Goal: Navigation & Orientation: Find specific page/section

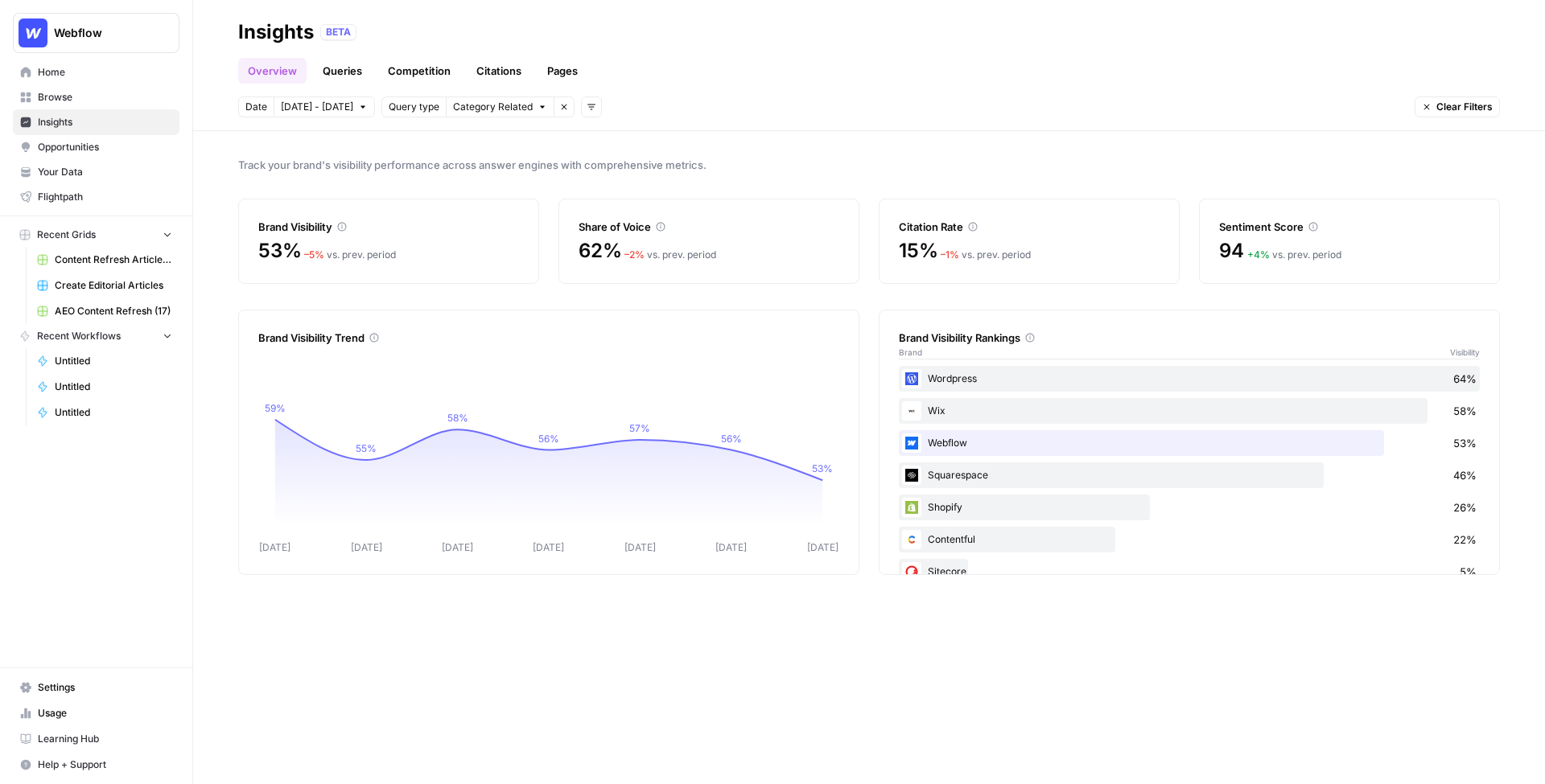
click at [331, 102] on span "[DATE] - [DATE]" at bounding box center [317, 107] width 73 height 15
click at [481, 110] on span "Category Related" at bounding box center [492, 107] width 79 height 15
click at [586, 109] on icon "button" at bounding box center [591, 107] width 9 height 9
click at [610, 136] on span "Topic" at bounding box center [603, 141] width 42 height 16
click at [638, 108] on span "Select topics" at bounding box center [656, 107] width 59 height 15
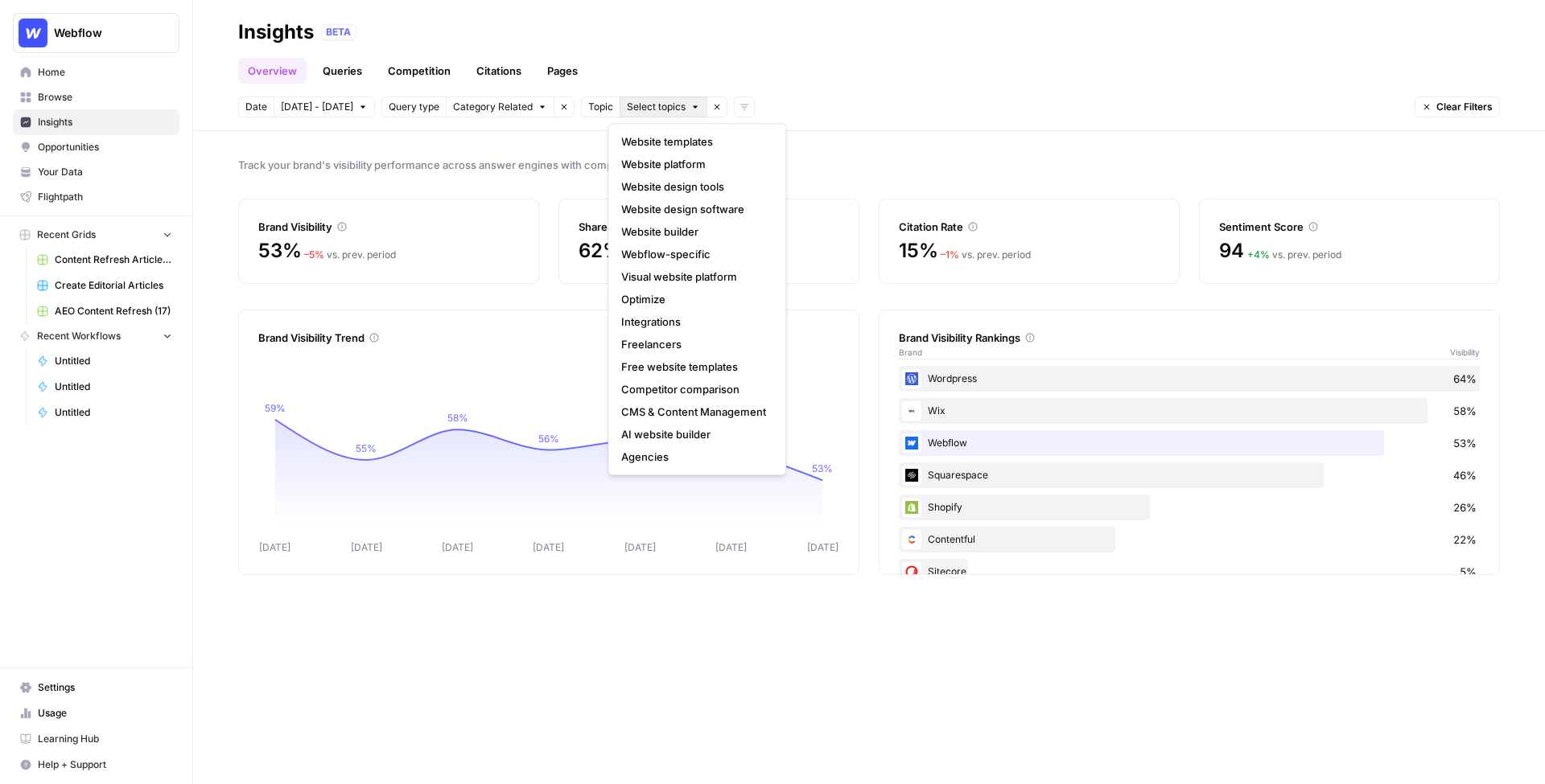
click at [712, 108] on icon "button" at bounding box center [716, 107] width 9 height 9
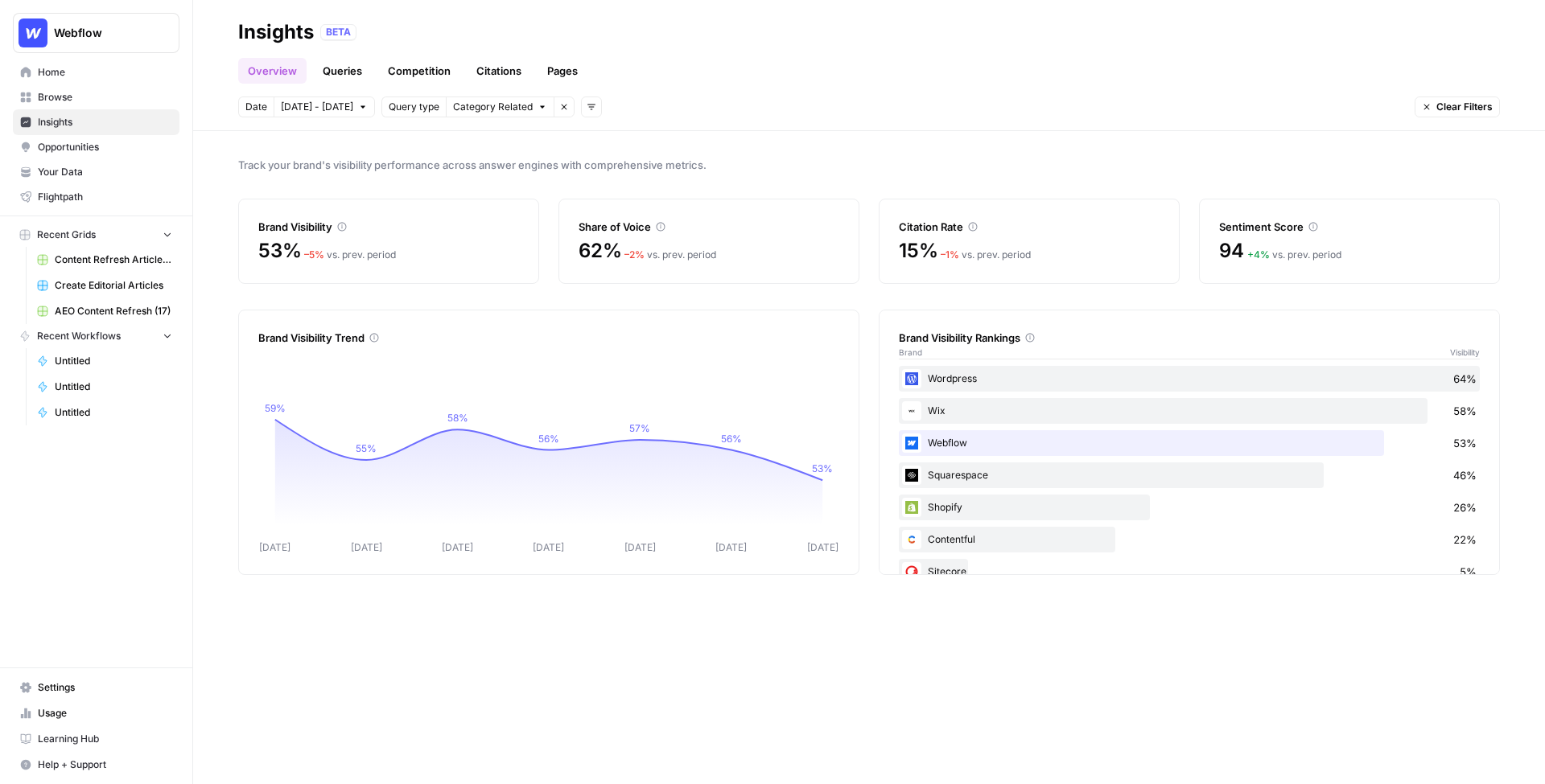
click at [584, 102] on button "Add filters" at bounding box center [592, 107] width 21 height 21
click at [608, 168] on span "Platform" at bounding box center [603, 164] width 42 height 16
click at [671, 106] on span "Select platform" at bounding box center [676, 107] width 70 height 15
click at [738, 111] on icon "button" at bounding box center [742, 107] width 9 height 9
click at [334, 73] on link "Queries" at bounding box center [342, 71] width 59 height 26
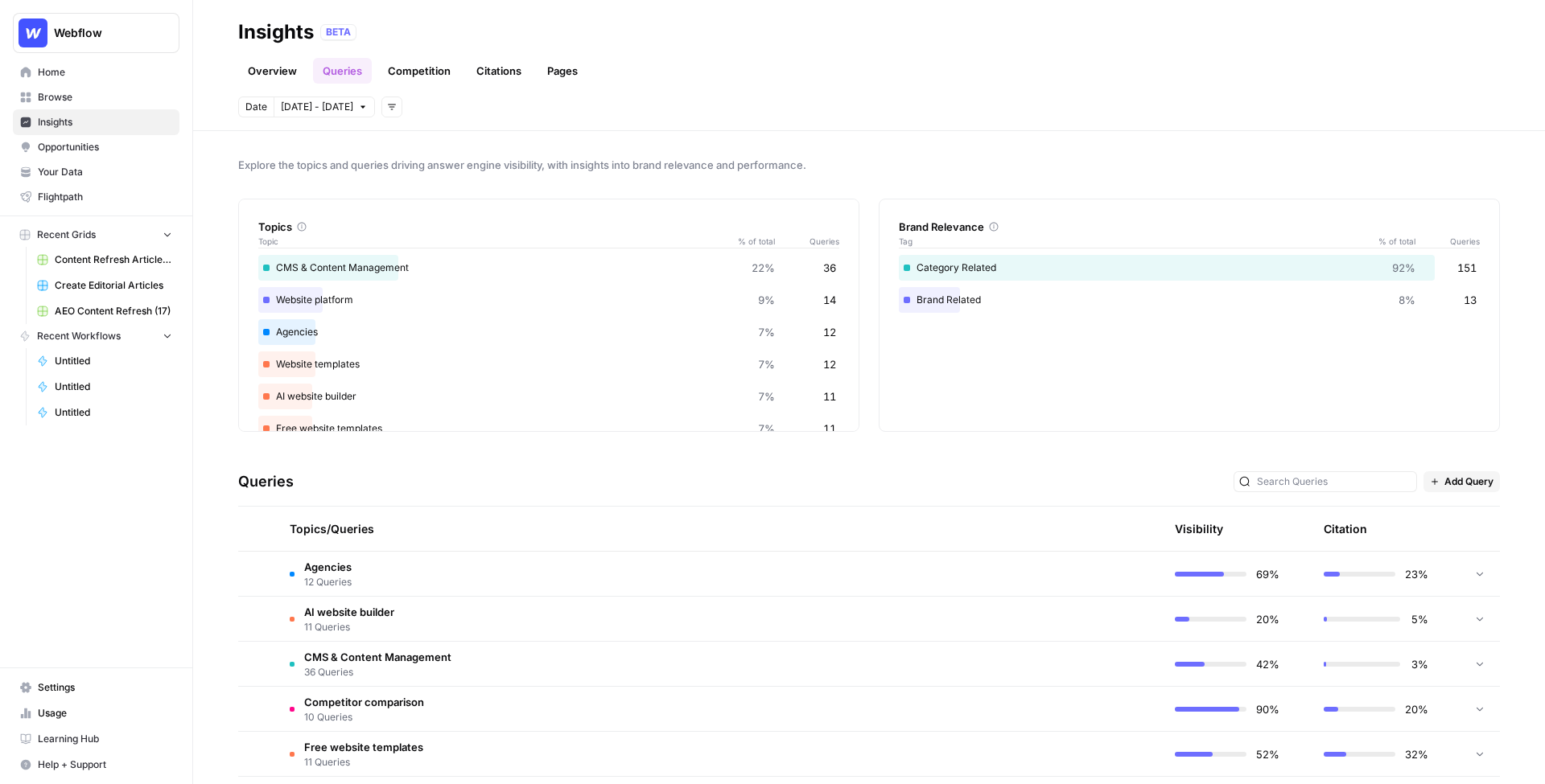
click at [1140, 572] on icon at bounding box center [1480, 573] width 7 height 4
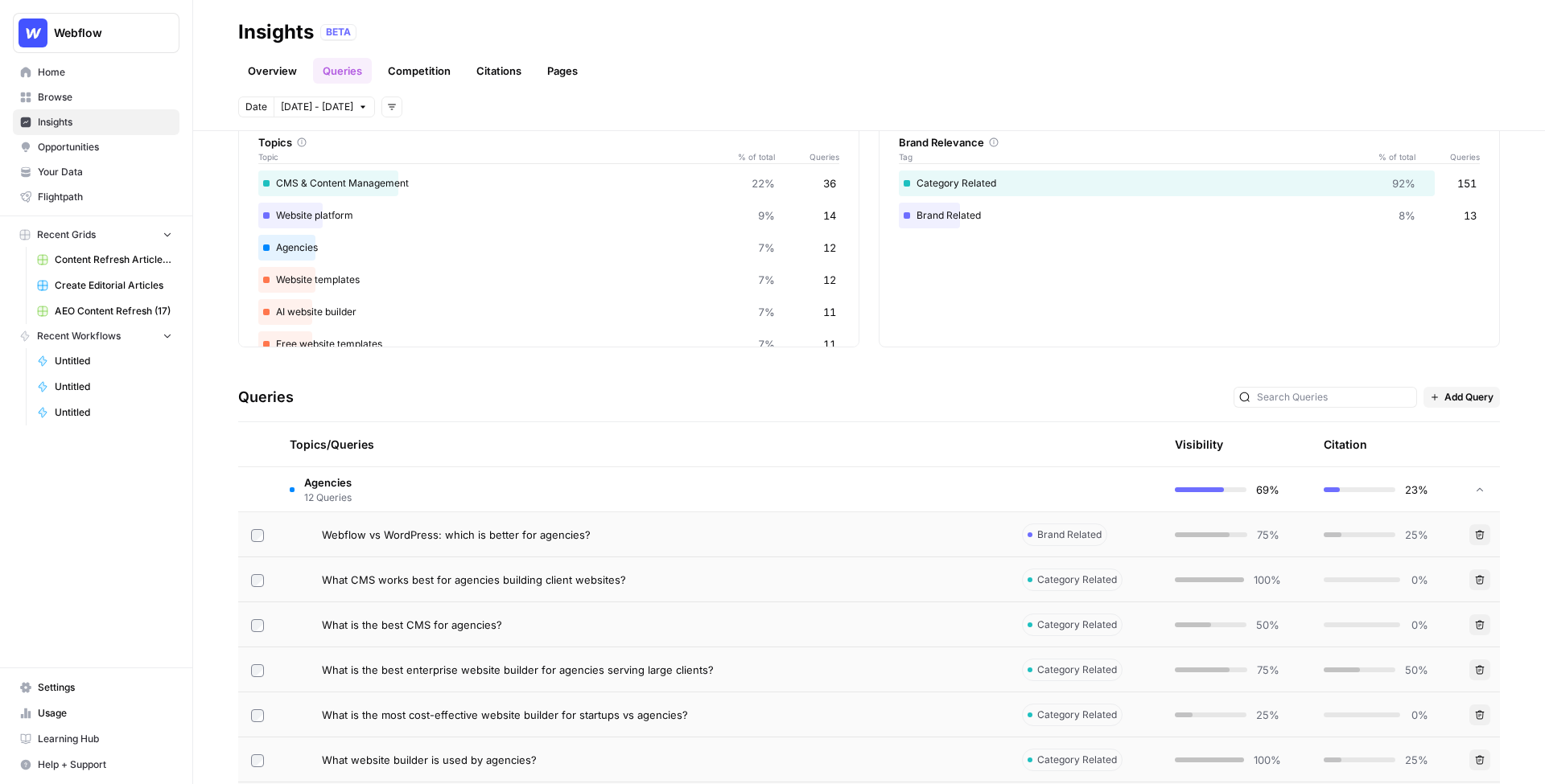
scroll to position [122, 0]
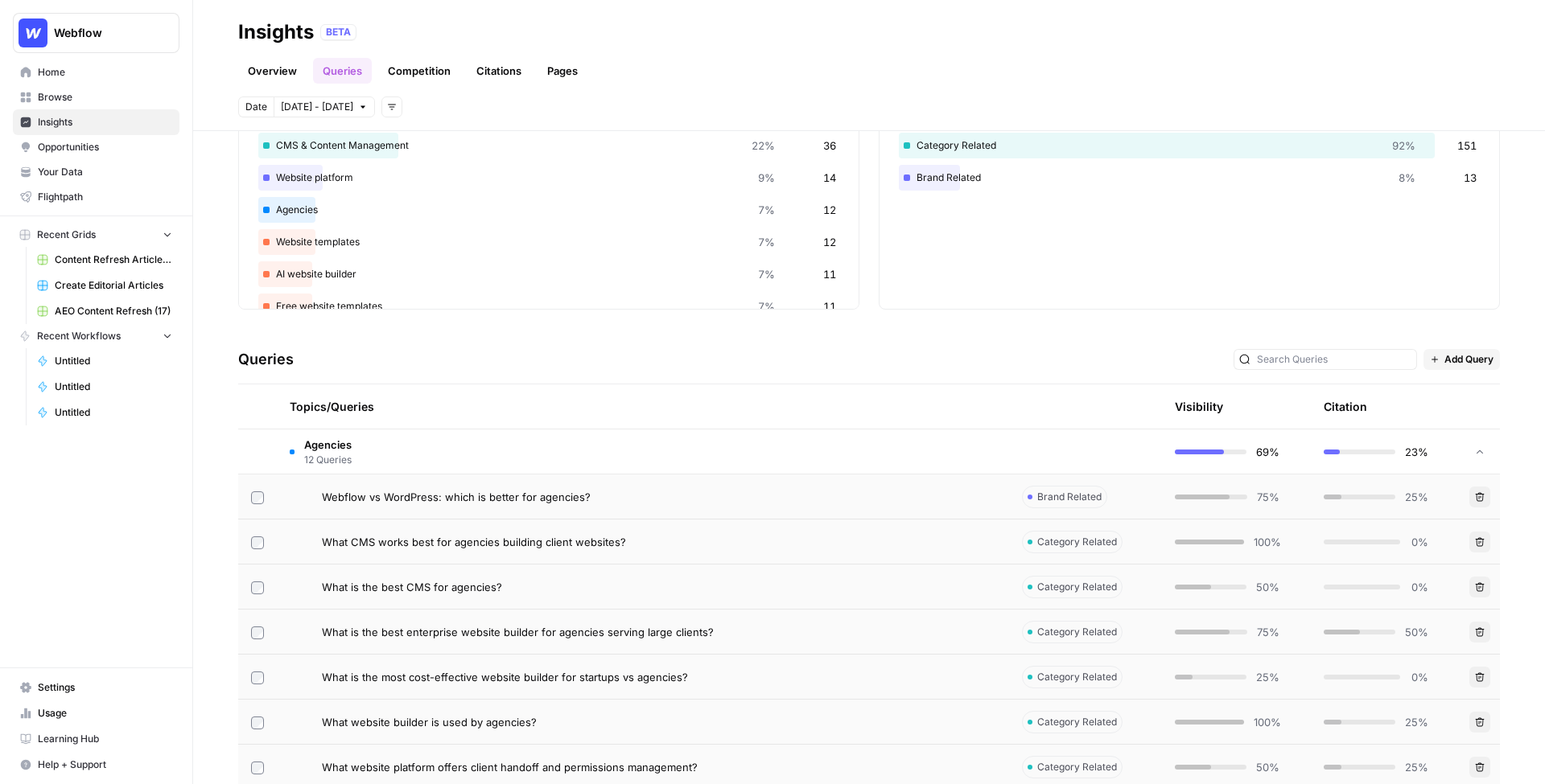
click at [1140, 352] on span "Add Query" at bounding box center [1469, 359] width 50 height 15
click at [980, 335] on div "Queries Add Query" at bounding box center [869, 360] width 1262 height 49
click at [806, 537] on div "What CMS works best for agencies building client websites?" at bounding box center [659, 542] width 674 height 16
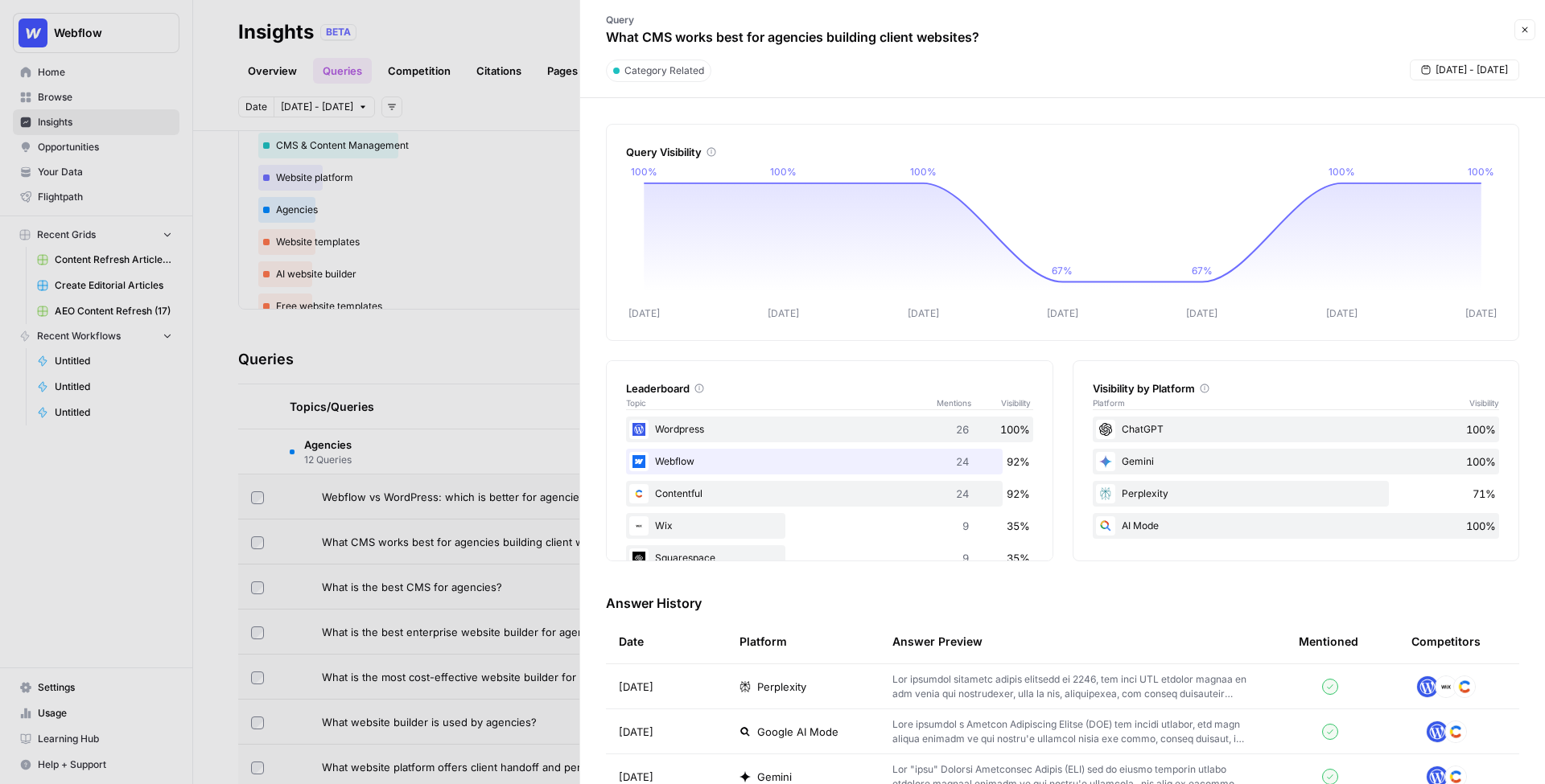
scroll to position [118, 0]
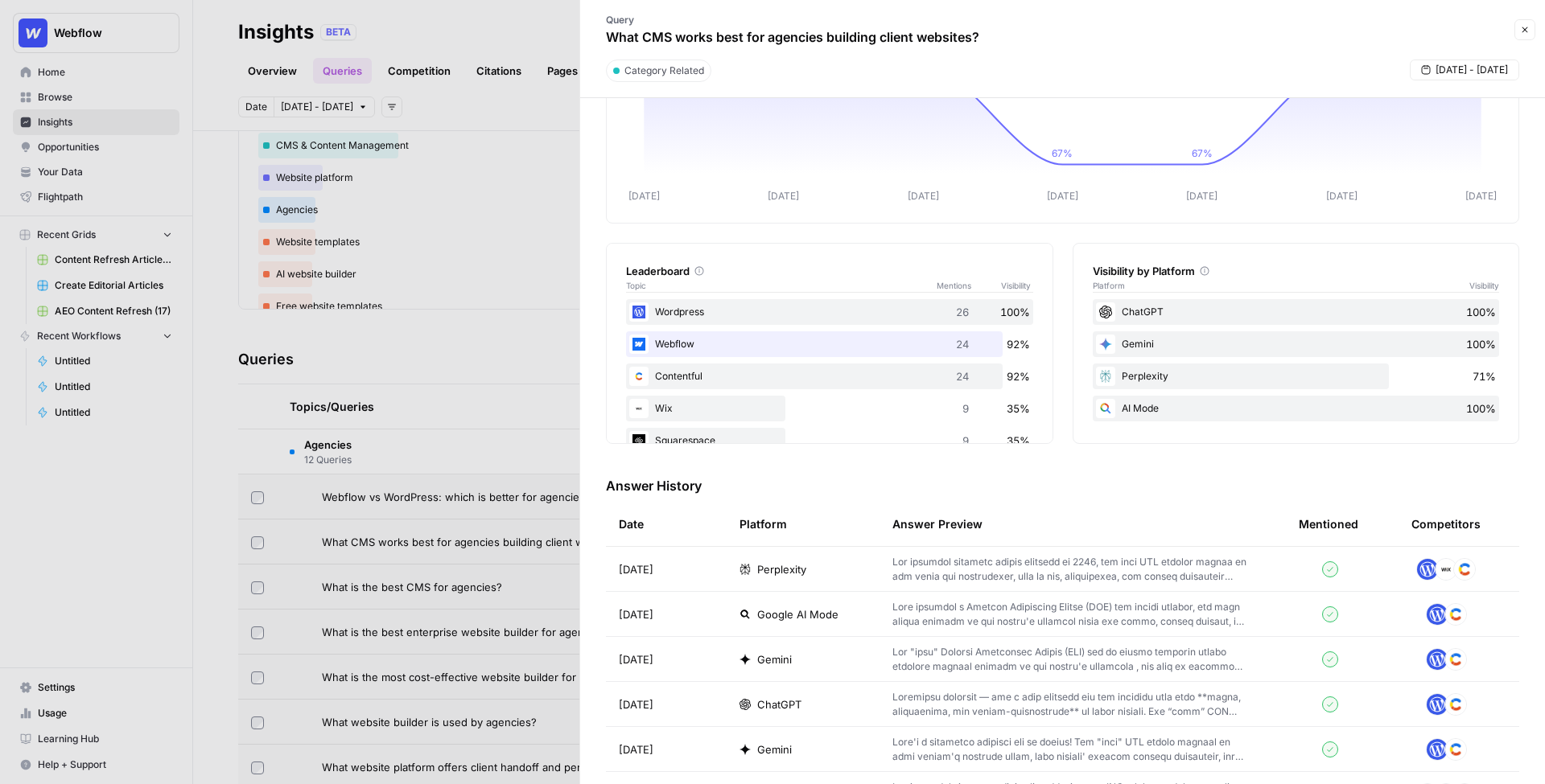
click at [848, 567] on div "Perplexity" at bounding box center [802, 569] width 127 height 16
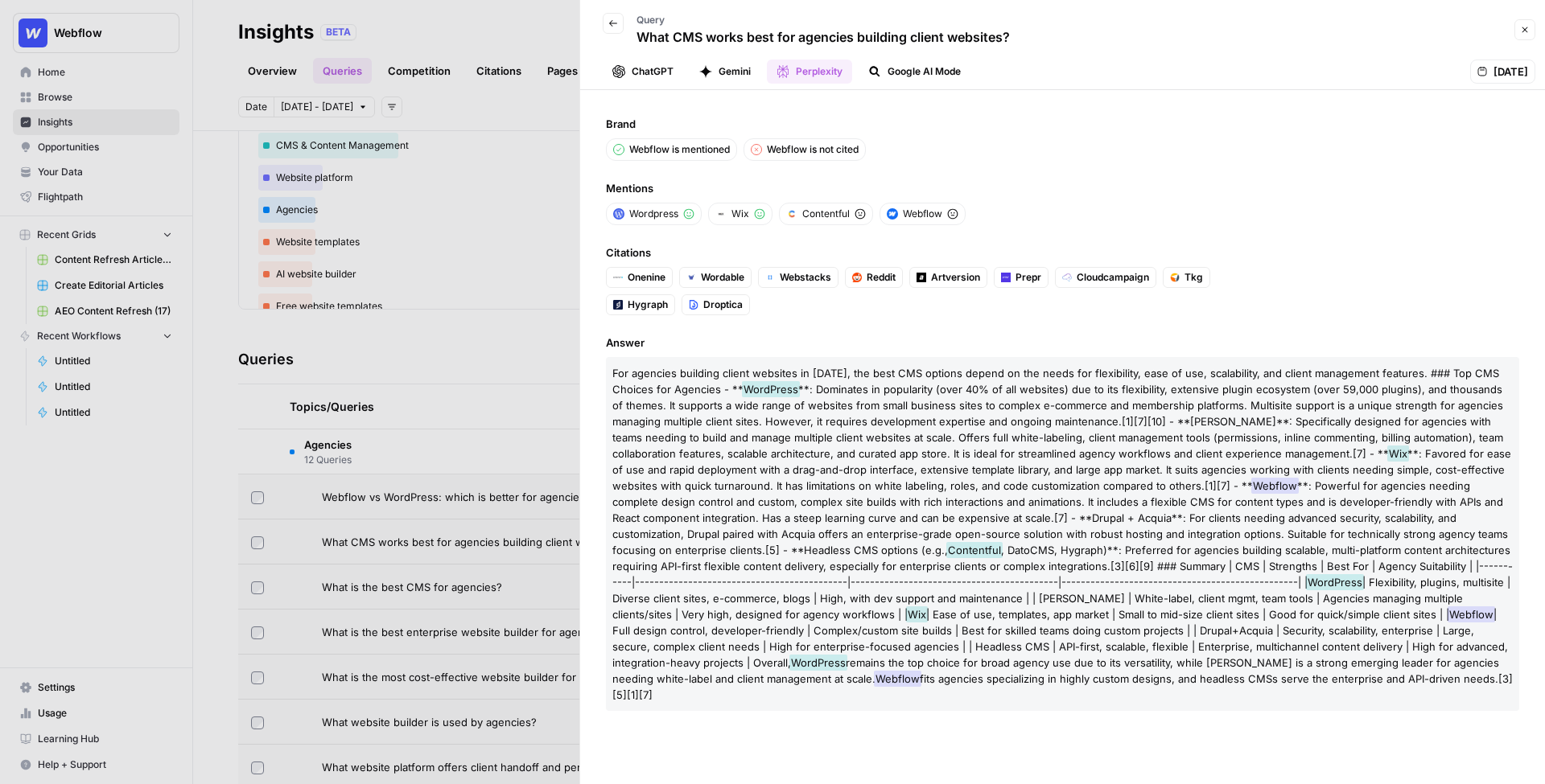
click at [454, 290] on div at bounding box center [772, 392] width 1545 height 784
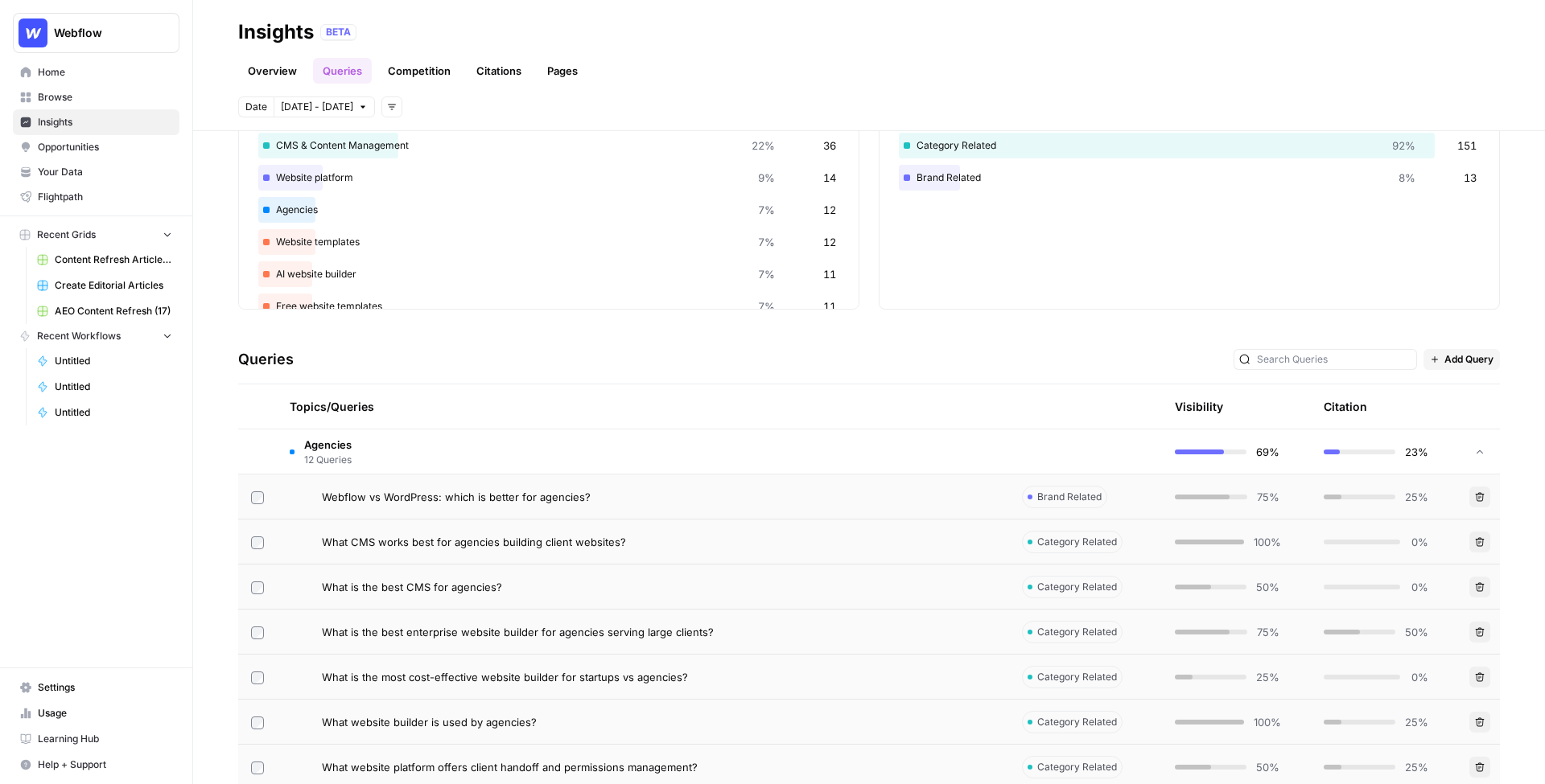
click at [504, 65] on link "Citations" at bounding box center [498, 71] width 64 height 26
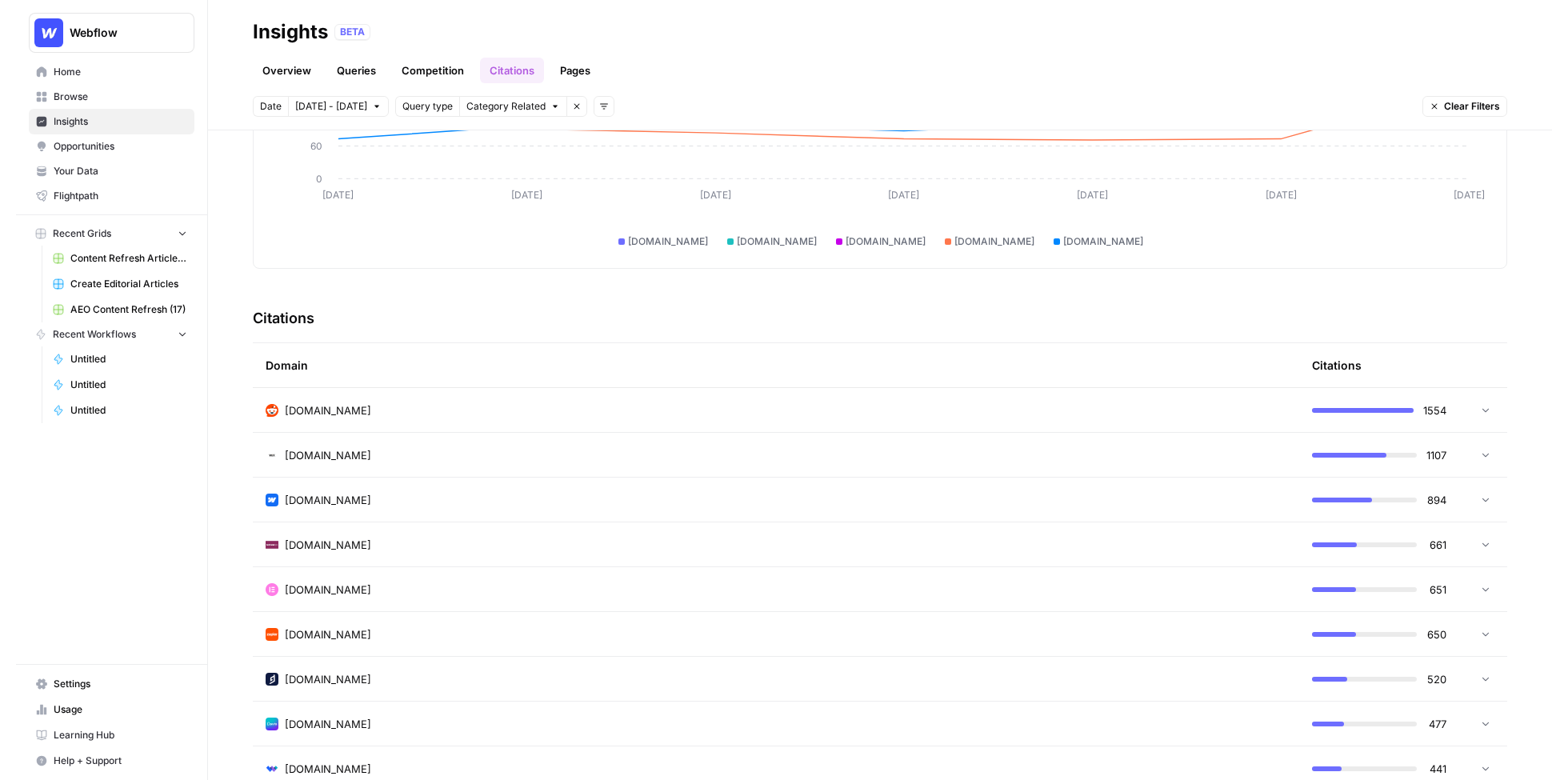
scroll to position [211, 0]
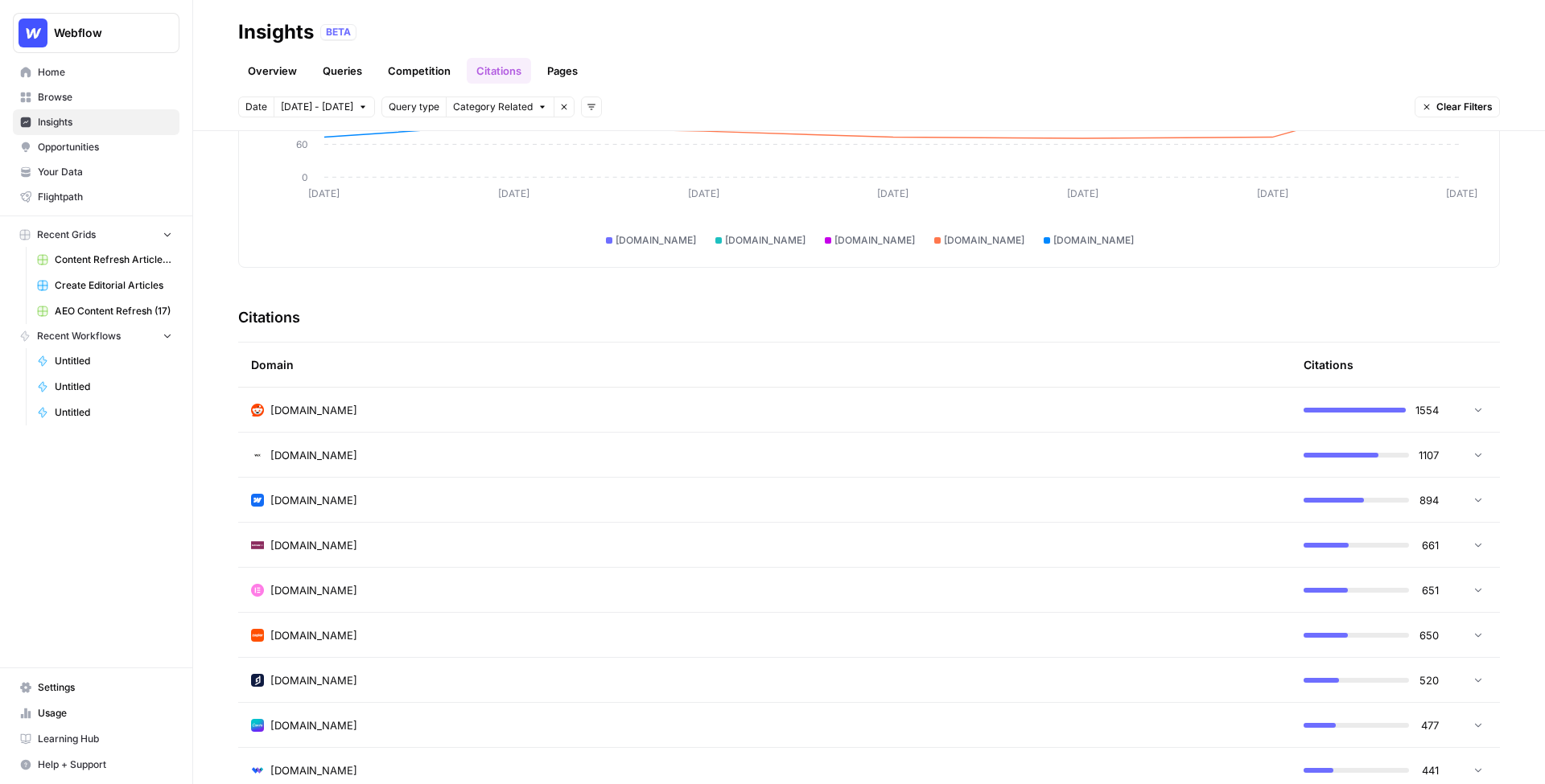
click at [1108, 411] on div "[DOMAIN_NAME]" at bounding box center [764, 409] width 1027 height 16
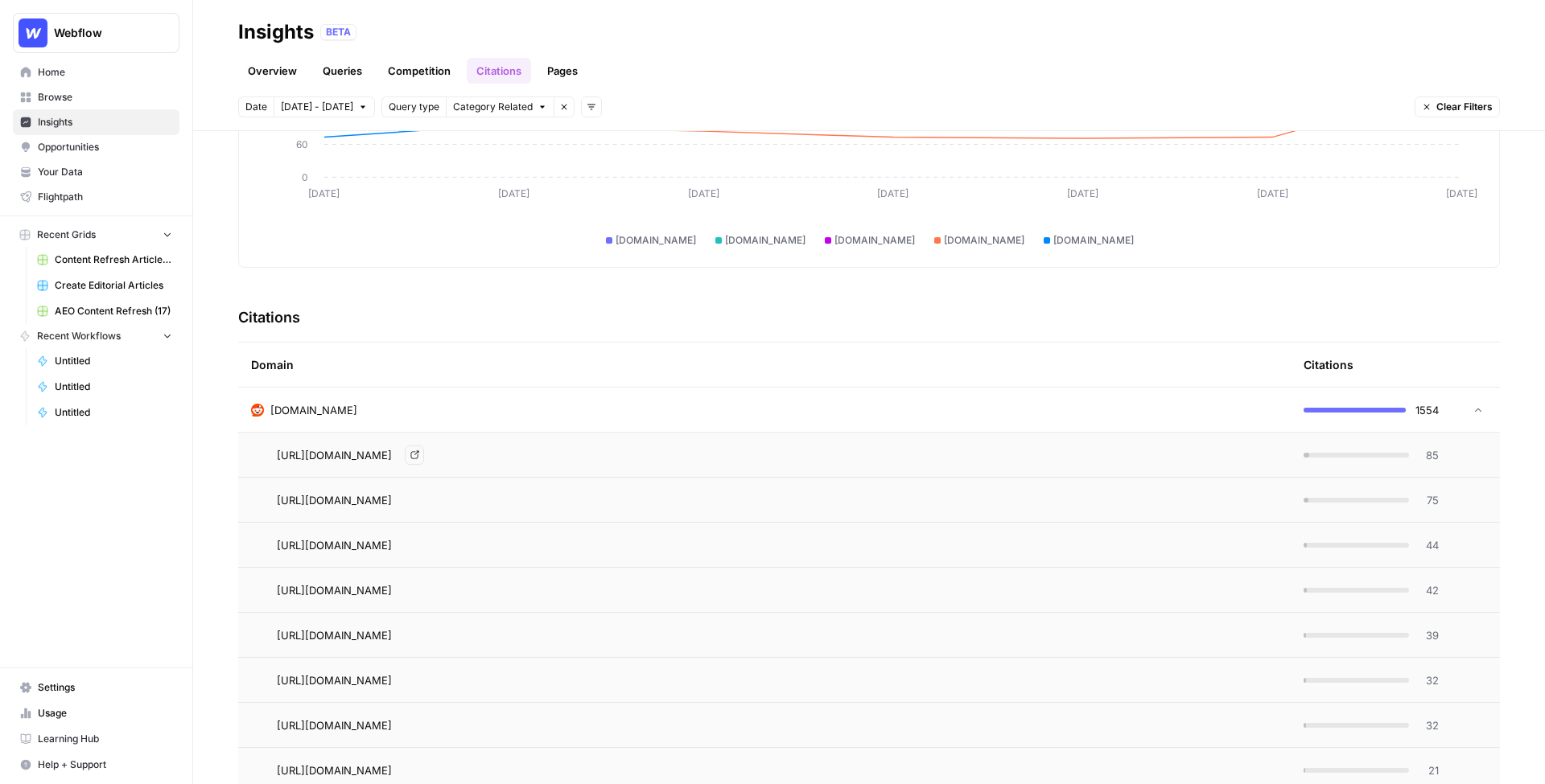
click at [918, 462] on div "[URL][DOMAIN_NAME] Go to page" at bounding box center [777, 455] width 1001 height 20
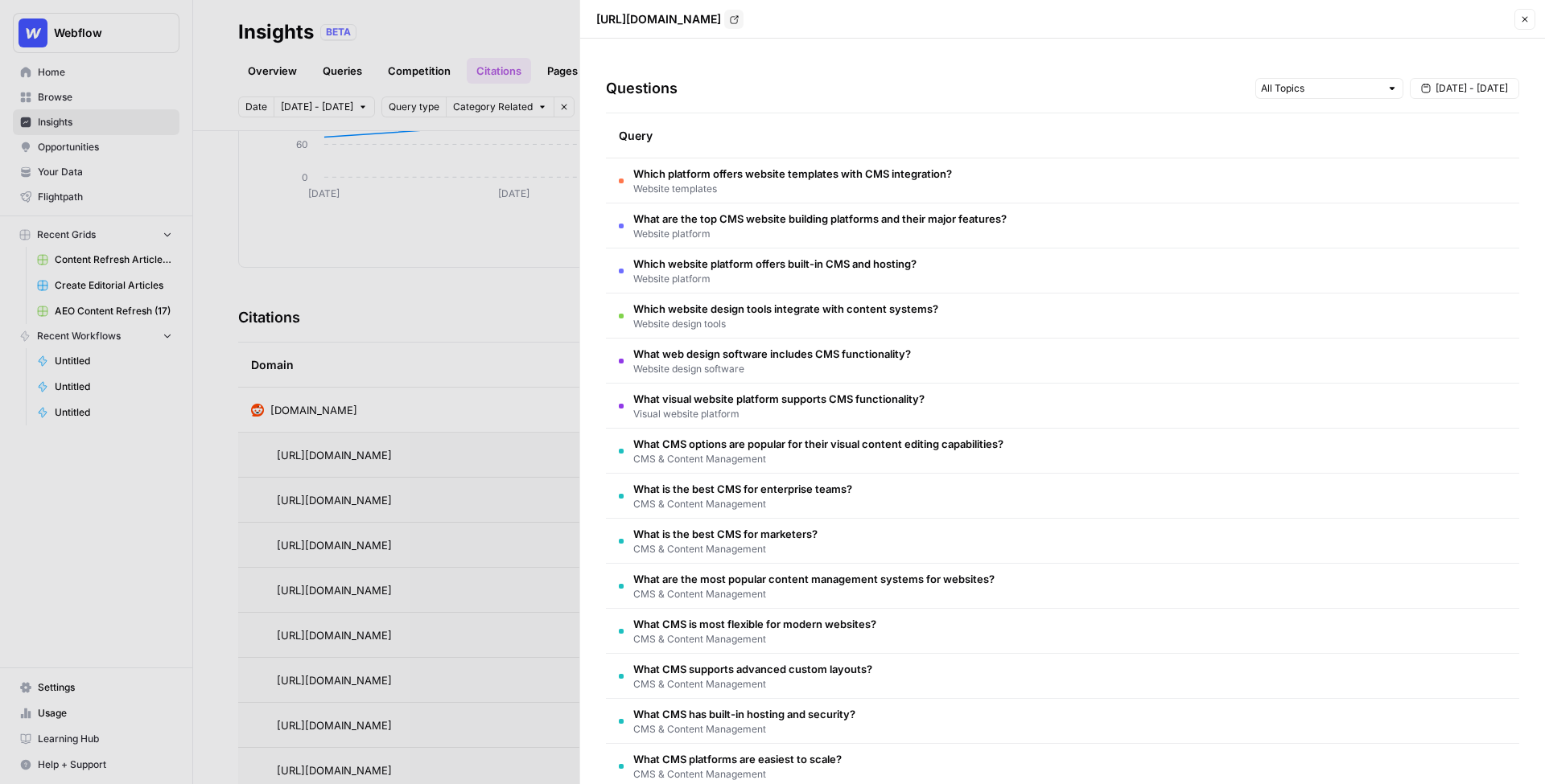
click at [415, 232] on div at bounding box center [772, 392] width 1545 height 784
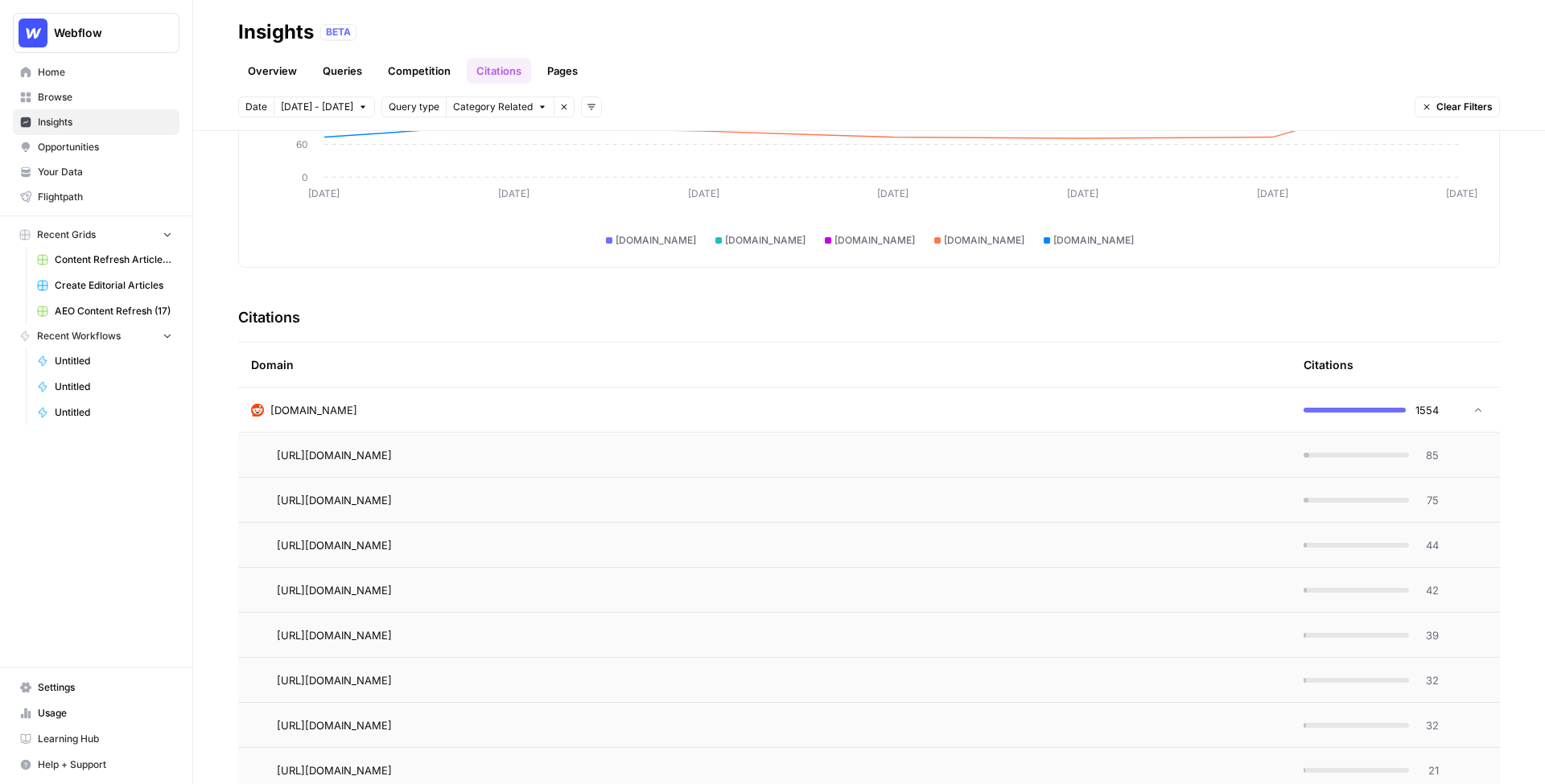
click at [437, 410] on div "[DOMAIN_NAME]" at bounding box center [764, 409] width 1027 height 16
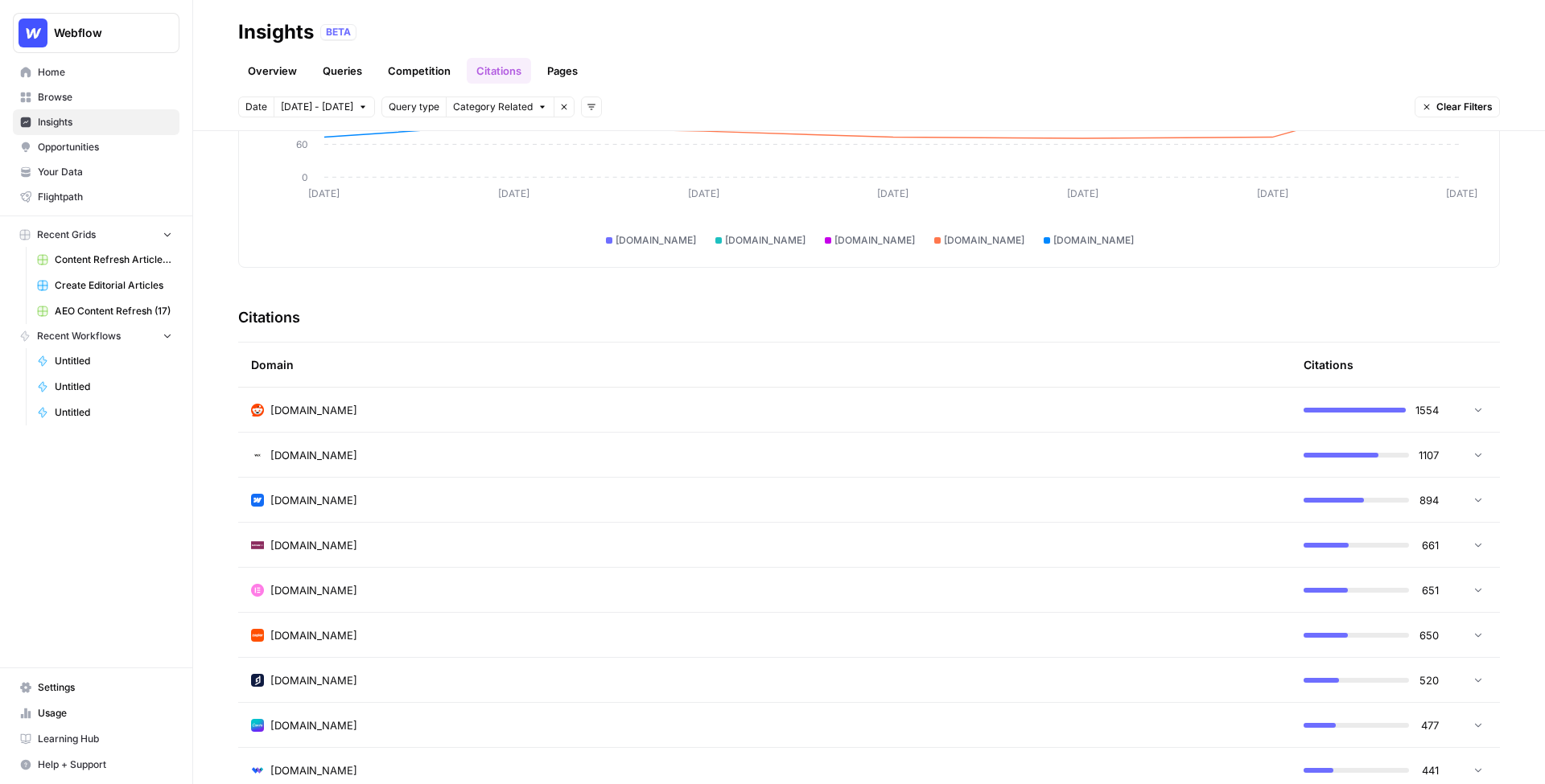
click at [93, 148] on span "Opportunities" at bounding box center [104, 147] width 134 height 15
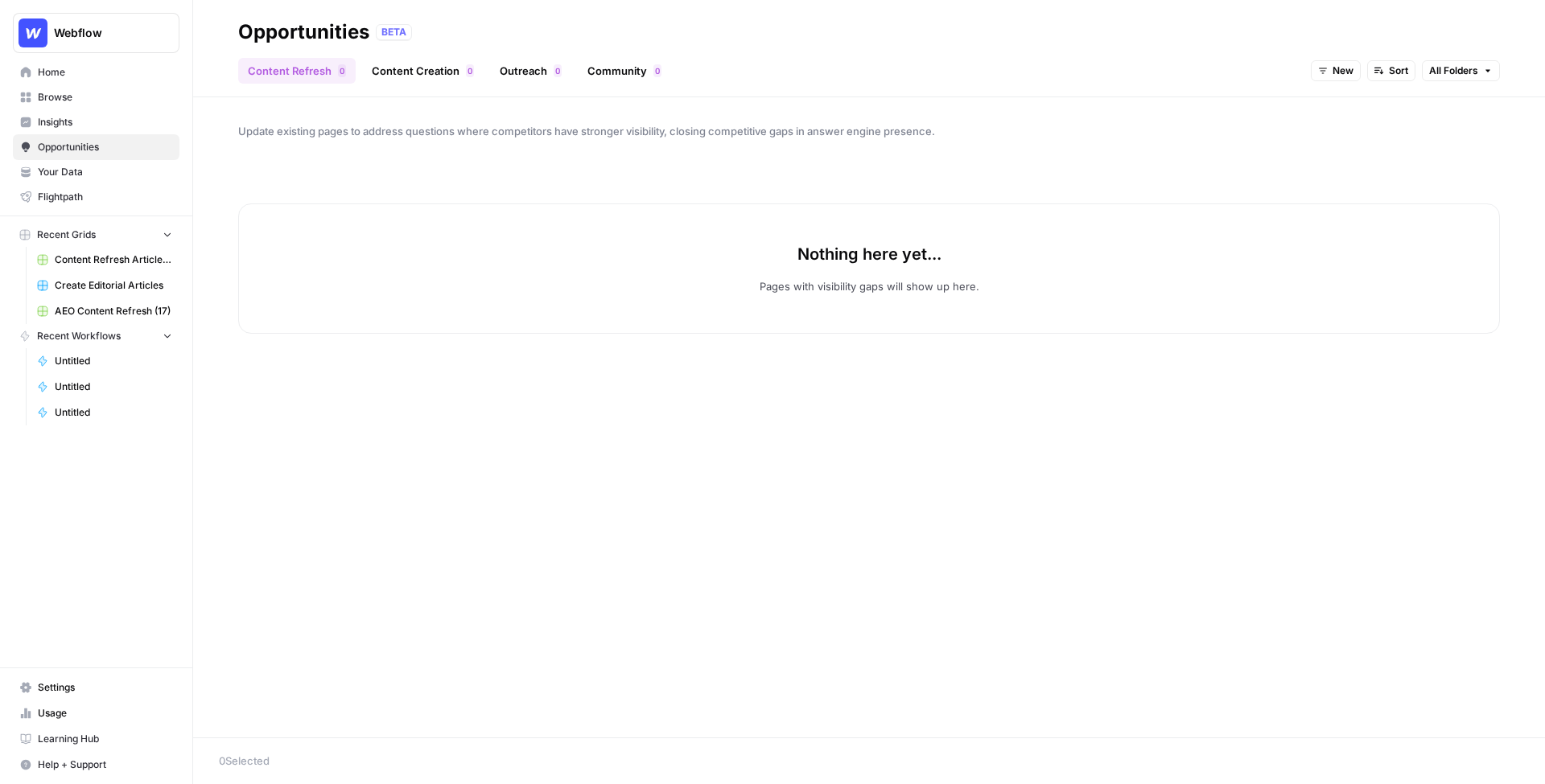
click at [1140, 75] on span "New" at bounding box center [1343, 70] width 21 height 15
click at [1140, 106] on span "All Opportunities" at bounding box center [1367, 106] width 82 height 16
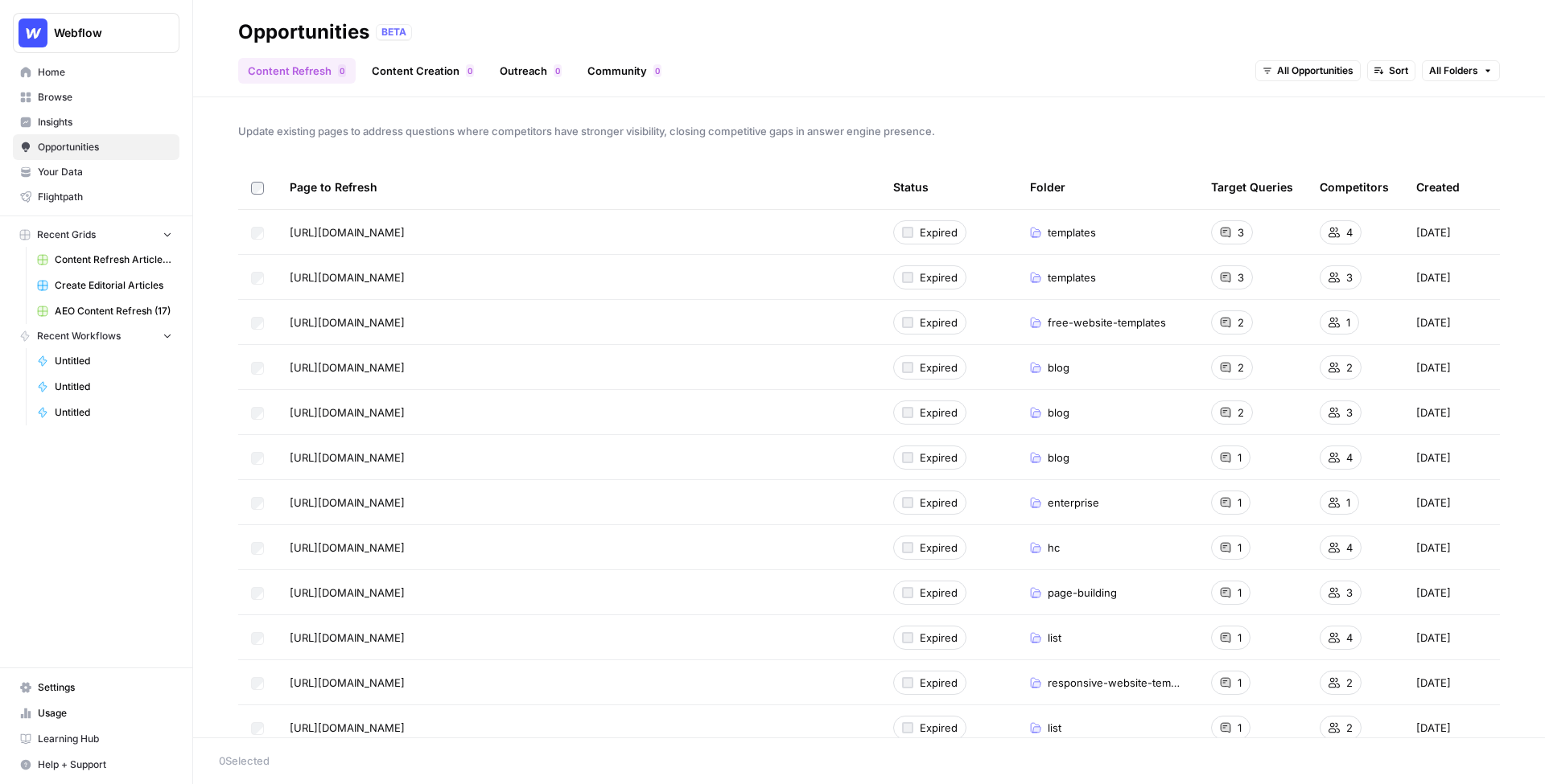
click at [420, 77] on link "Content Creation 0" at bounding box center [423, 71] width 121 height 26
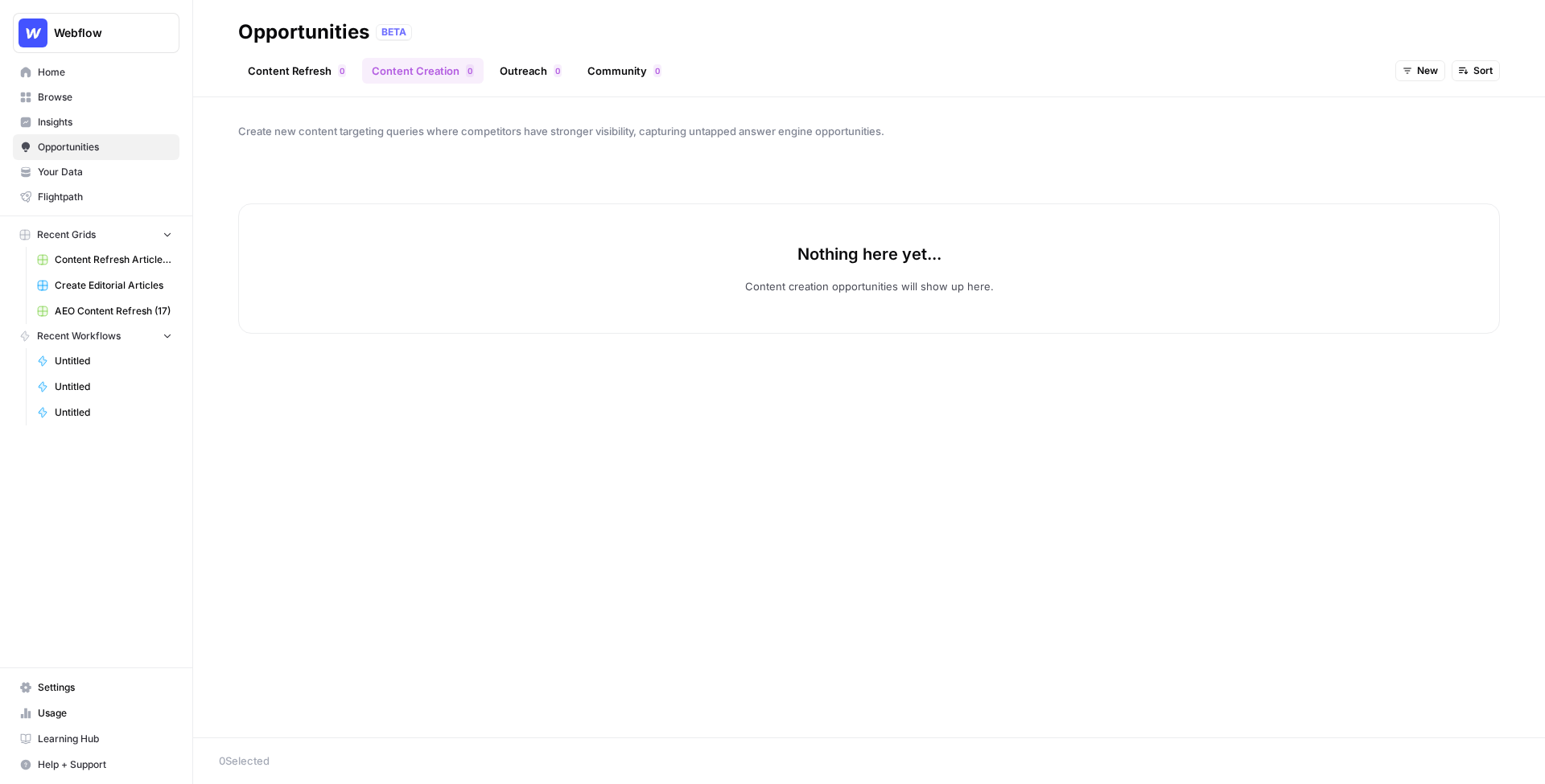
click at [1140, 67] on button "New" at bounding box center [1420, 71] width 50 height 21
click at [1140, 102] on span "All Opportunities" at bounding box center [1451, 106] width 82 height 16
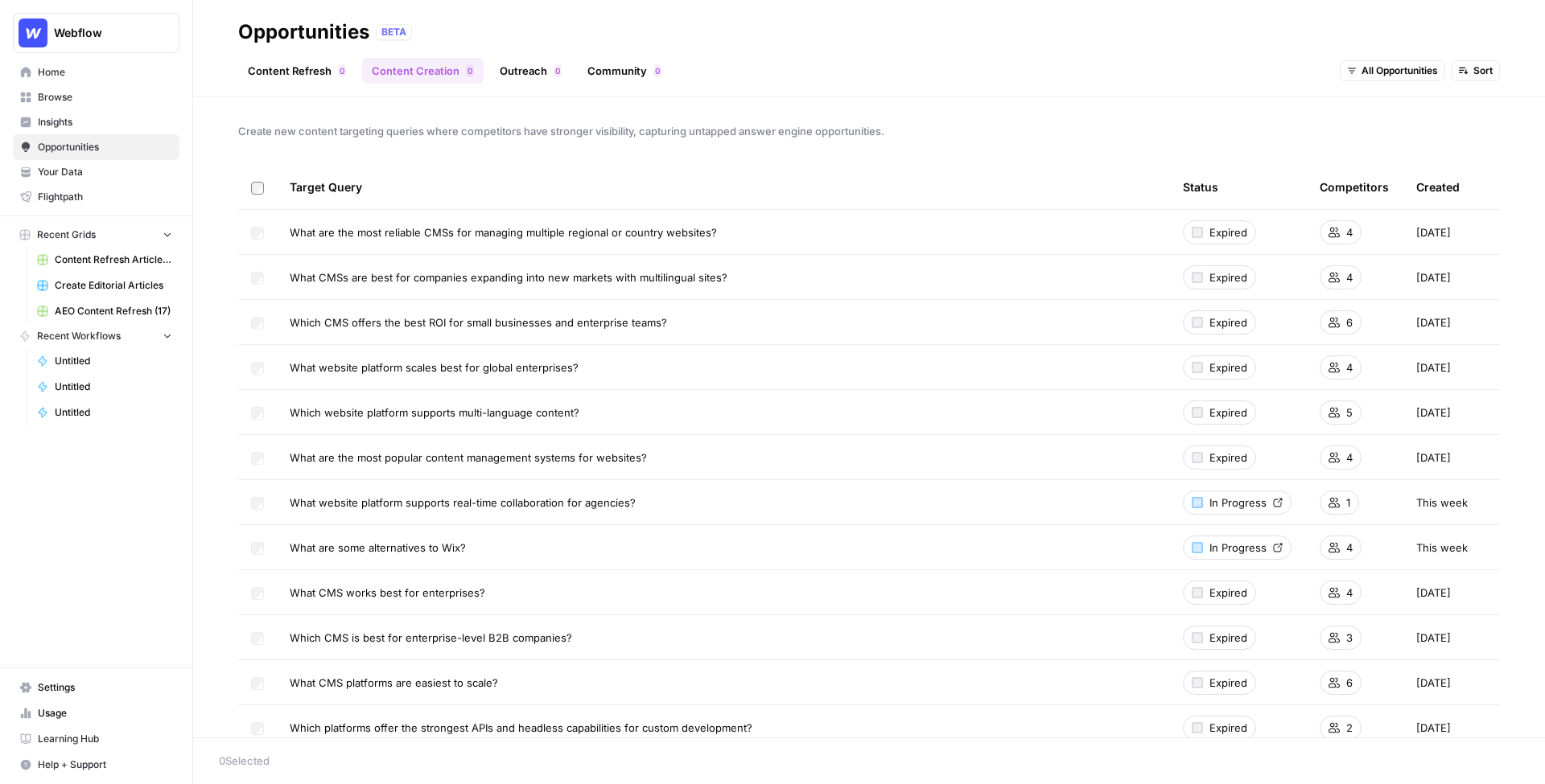
click at [533, 76] on link "Outreach 0" at bounding box center [530, 71] width 81 height 26
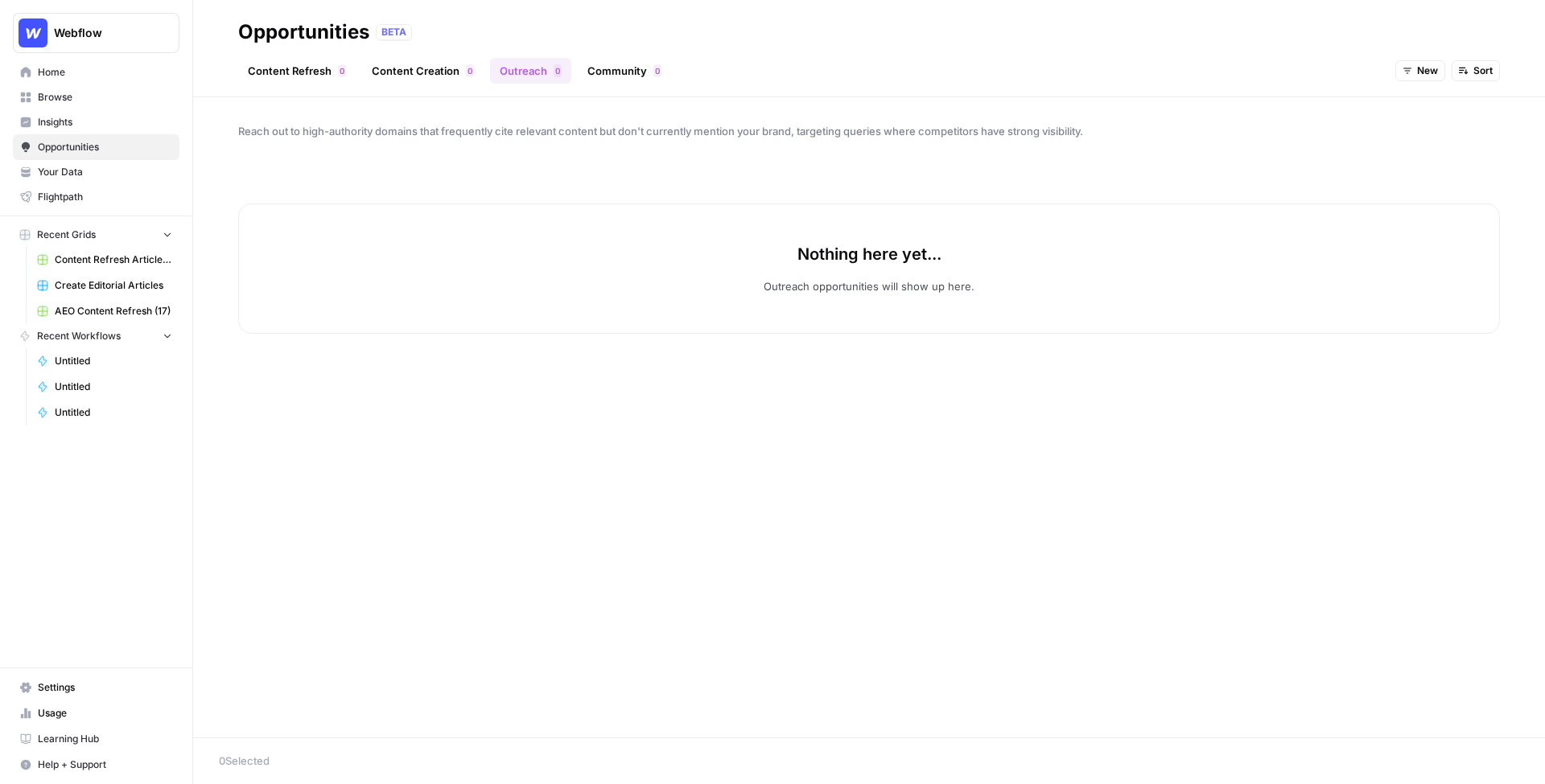
click at [1140, 72] on span "New" at bounding box center [1427, 70] width 21 height 15
click at [1140, 105] on span "All Opportunities" at bounding box center [1451, 106] width 82 height 16
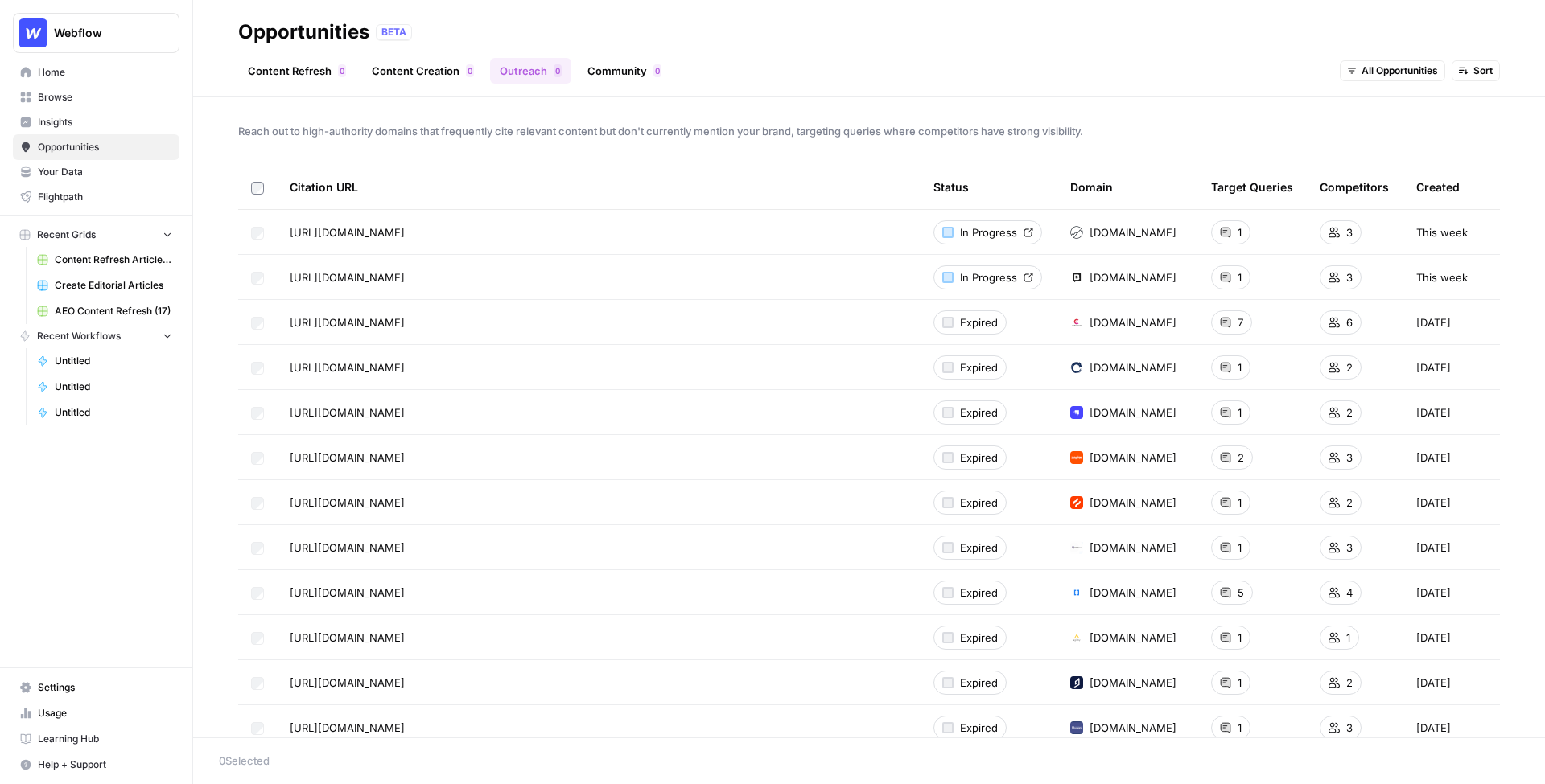
click at [619, 68] on link "Community 0" at bounding box center [624, 71] width 93 height 26
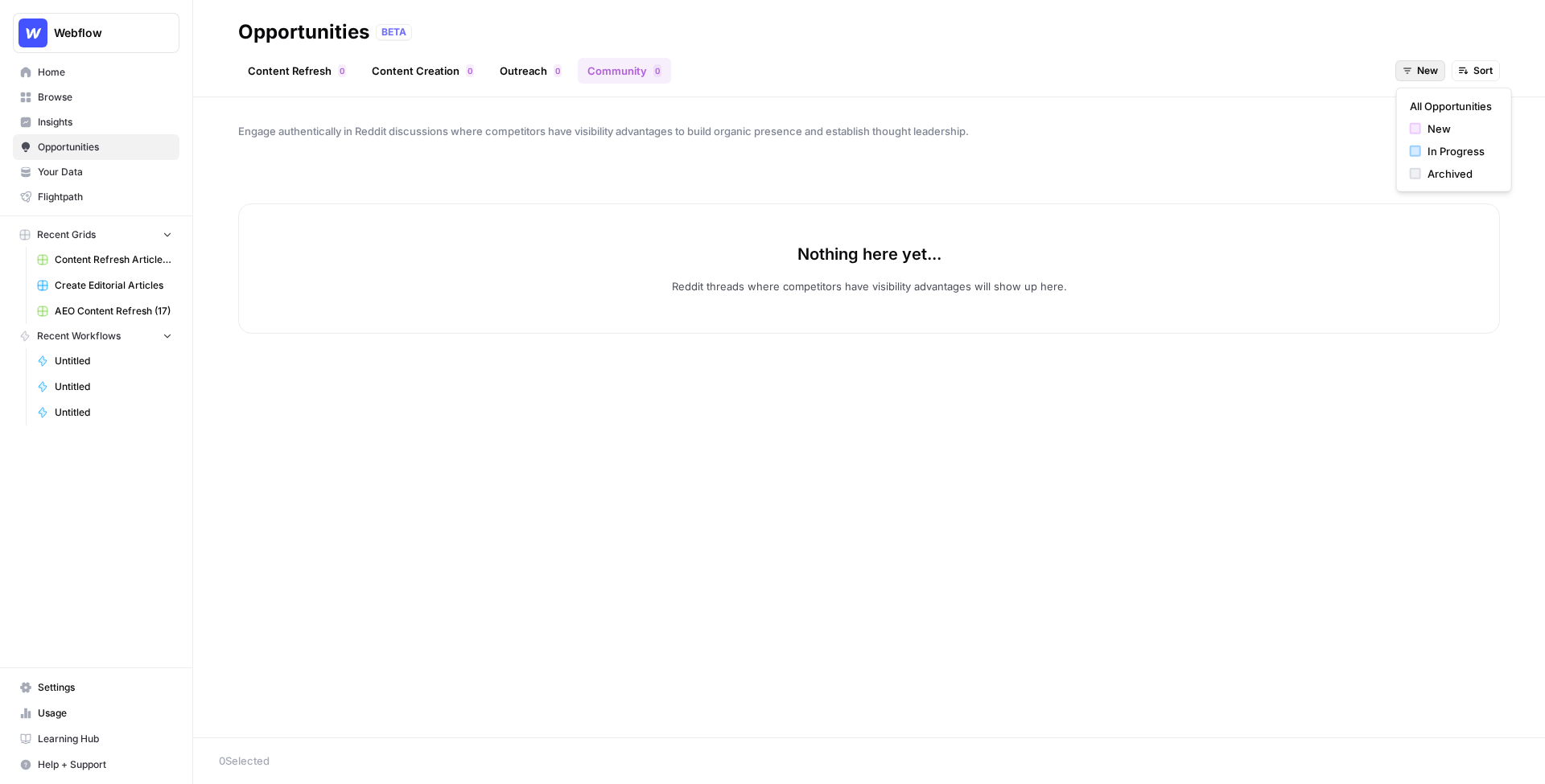
click at [1140, 72] on button "New" at bounding box center [1420, 71] width 50 height 21
click at [1140, 100] on button "All Opportunities" at bounding box center [1454, 106] width 102 height 22
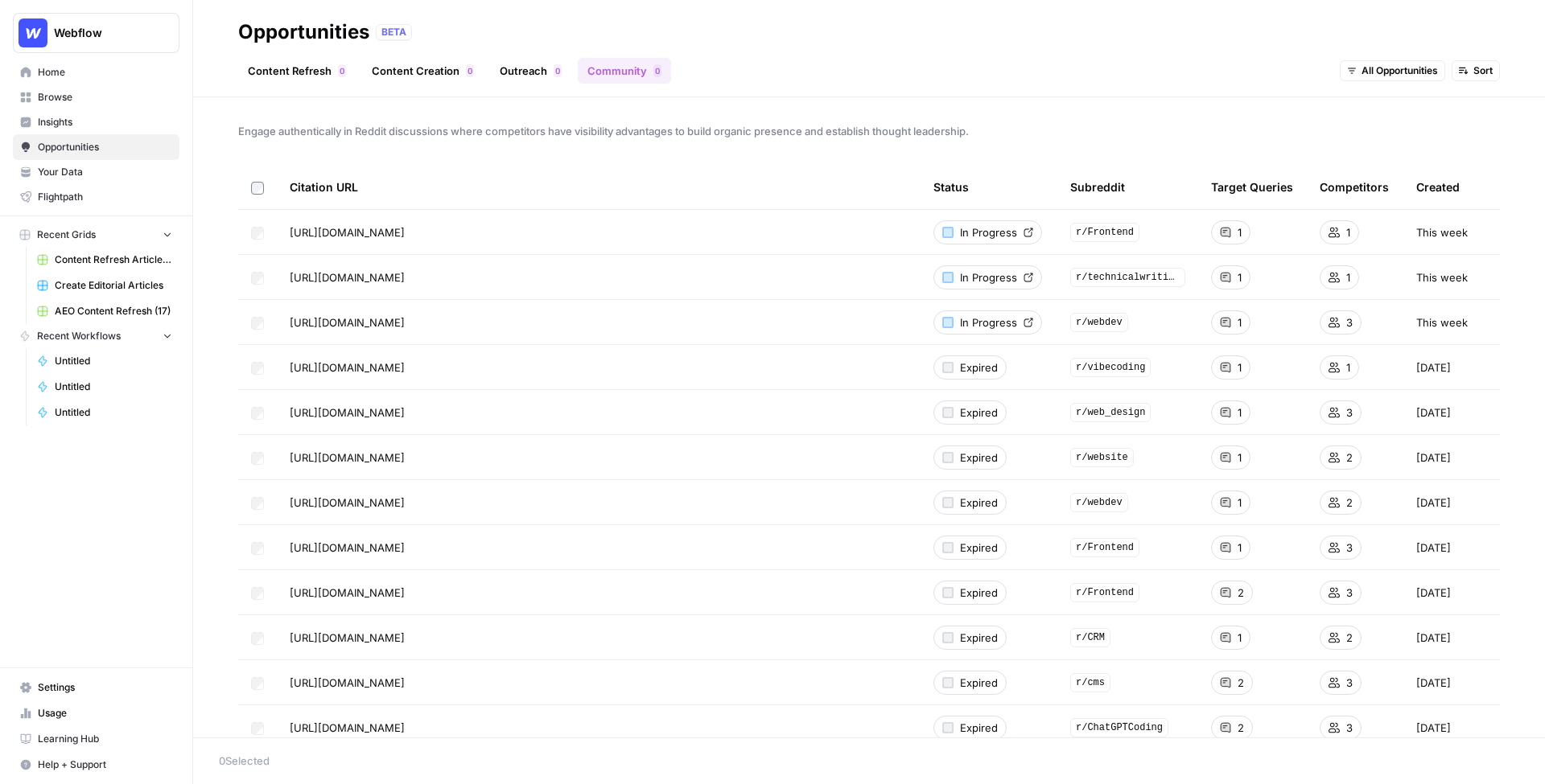
click at [996, 234] on span "In Progress" at bounding box center [988, 232] width 57 height 16
